Goal: Use online tool/utility

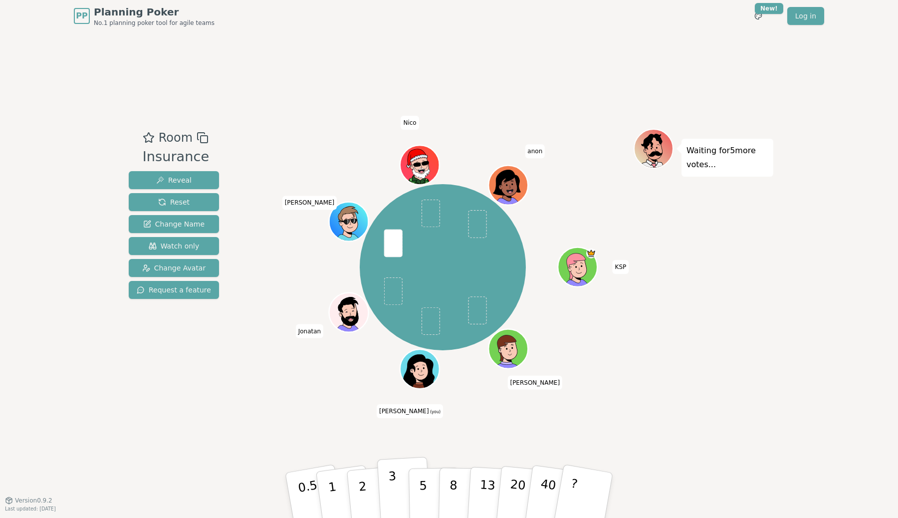
click at [394, 485] on p "3" at bounding box center [393, 496] width 11 height 54
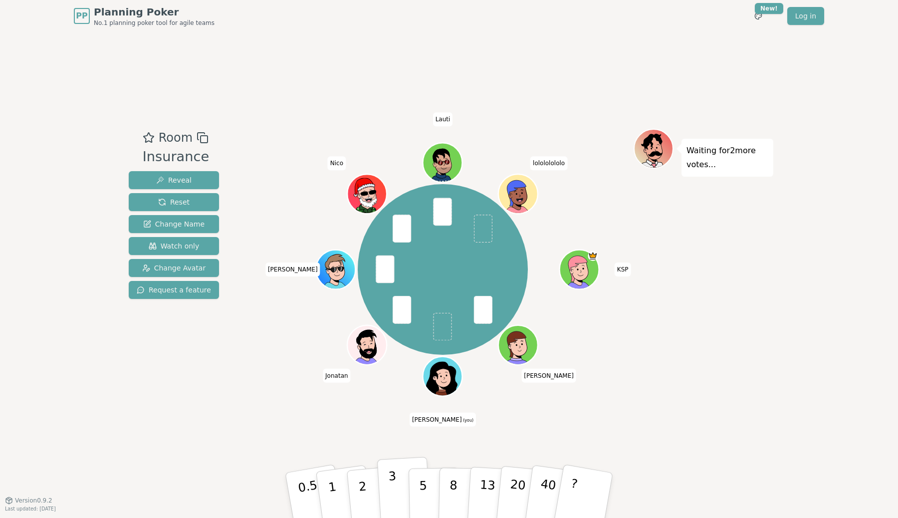
click at [401, 482] on button "3" at bounding box center [404, 495] width 54 height 78
click at [397, 488] on button "3" at bounding box center [404, 495] width 54 height 78
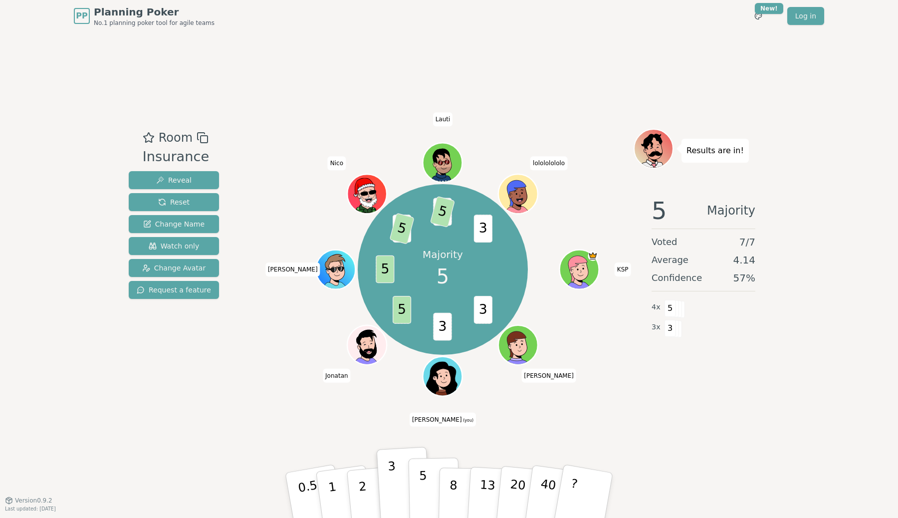
click at [417, 489] on button "5" at bounding box center [433, 495] width 51 height 76
